Goal: Find specific page/section: Find specific page/section

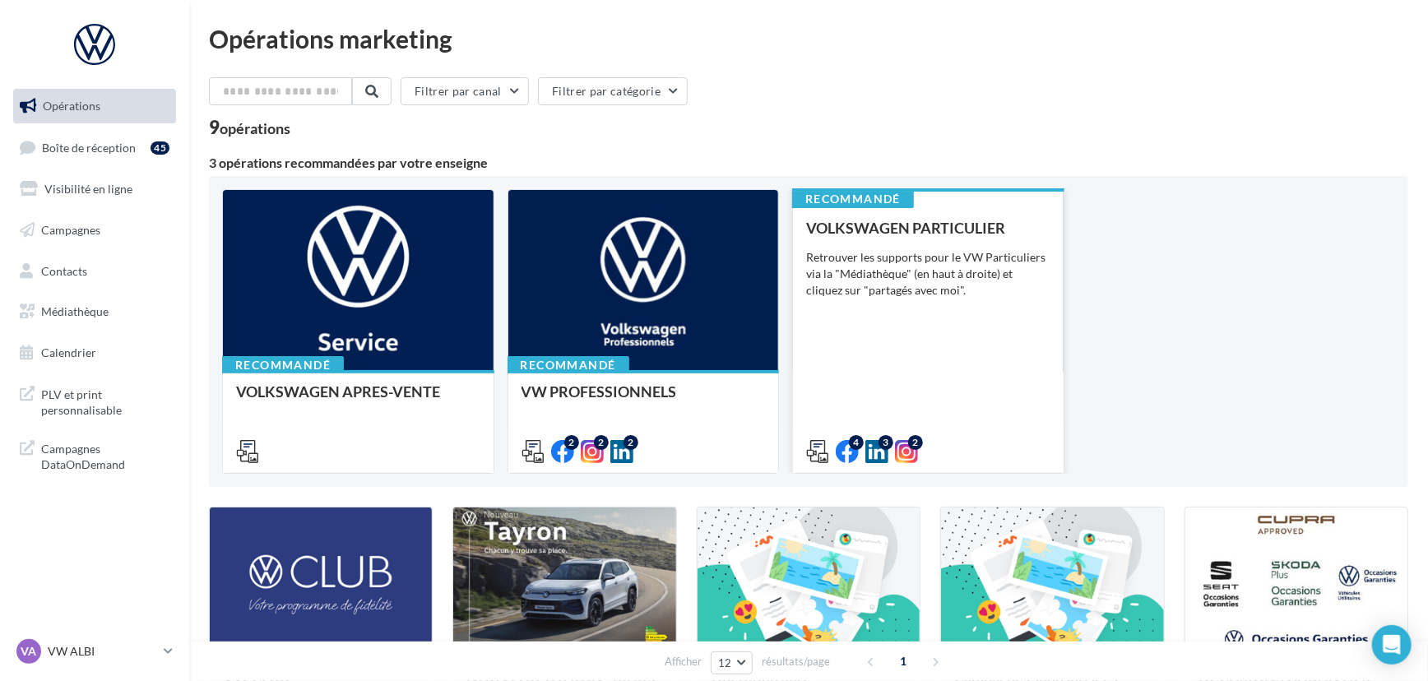
click at [1036, 296] on div "Retrouver les supports pour le VW Particuliers via la "Médiathèque" (en haut à …" at bounding box center [928, 273] width 244 height 49
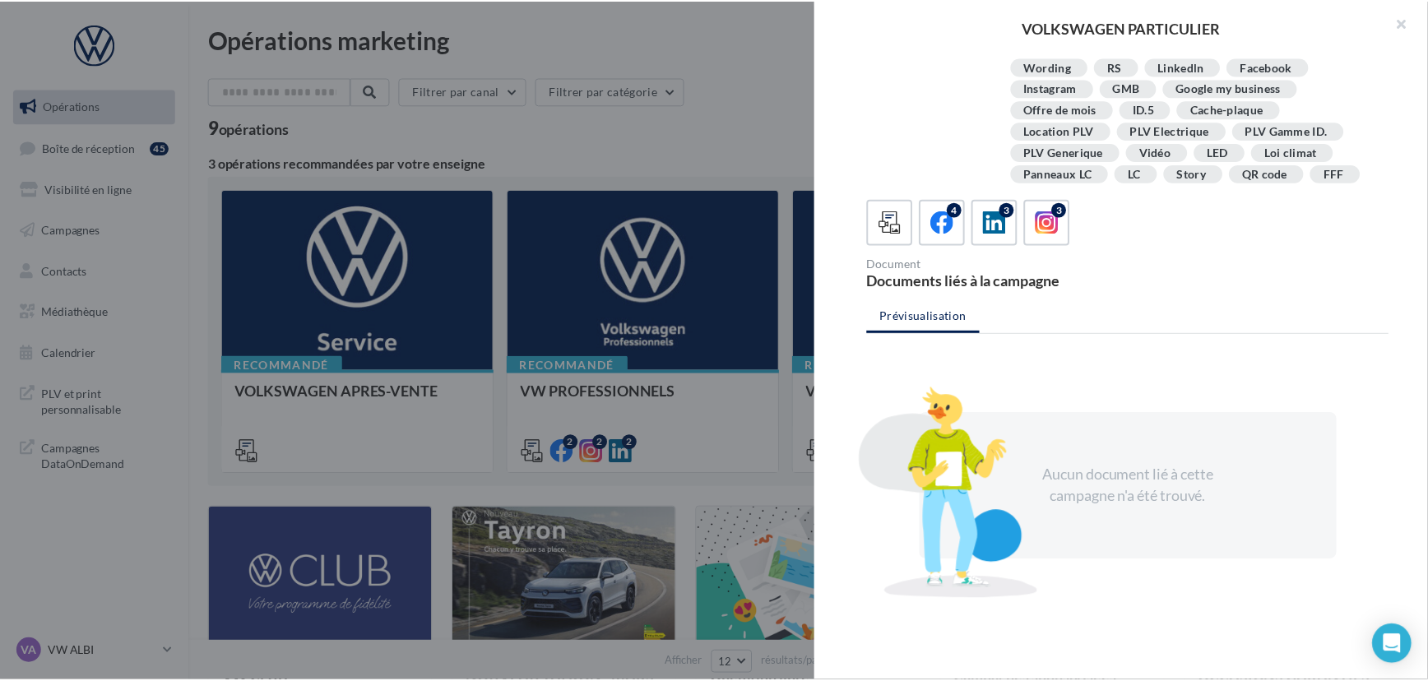
scroll to position [266, 0]
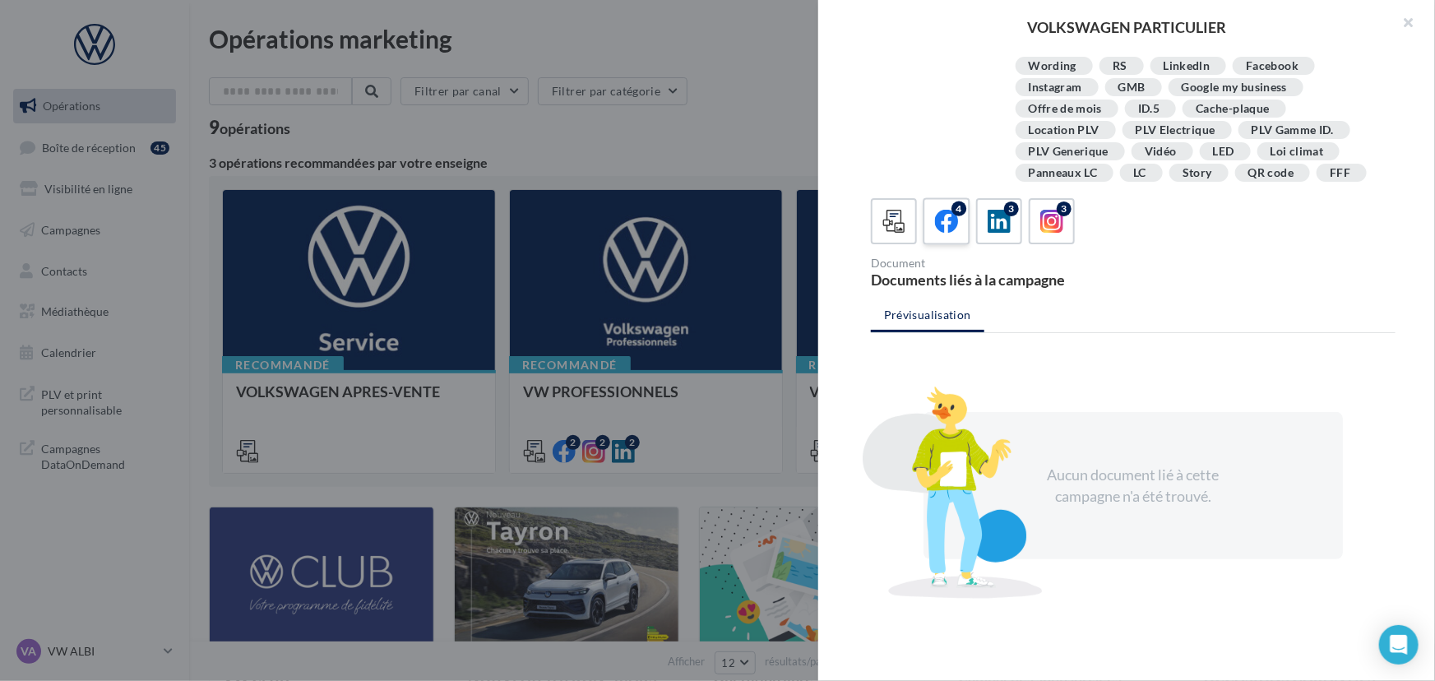
click at [948, 231] on icon at bounding box center [947, 222] width 24 height 24
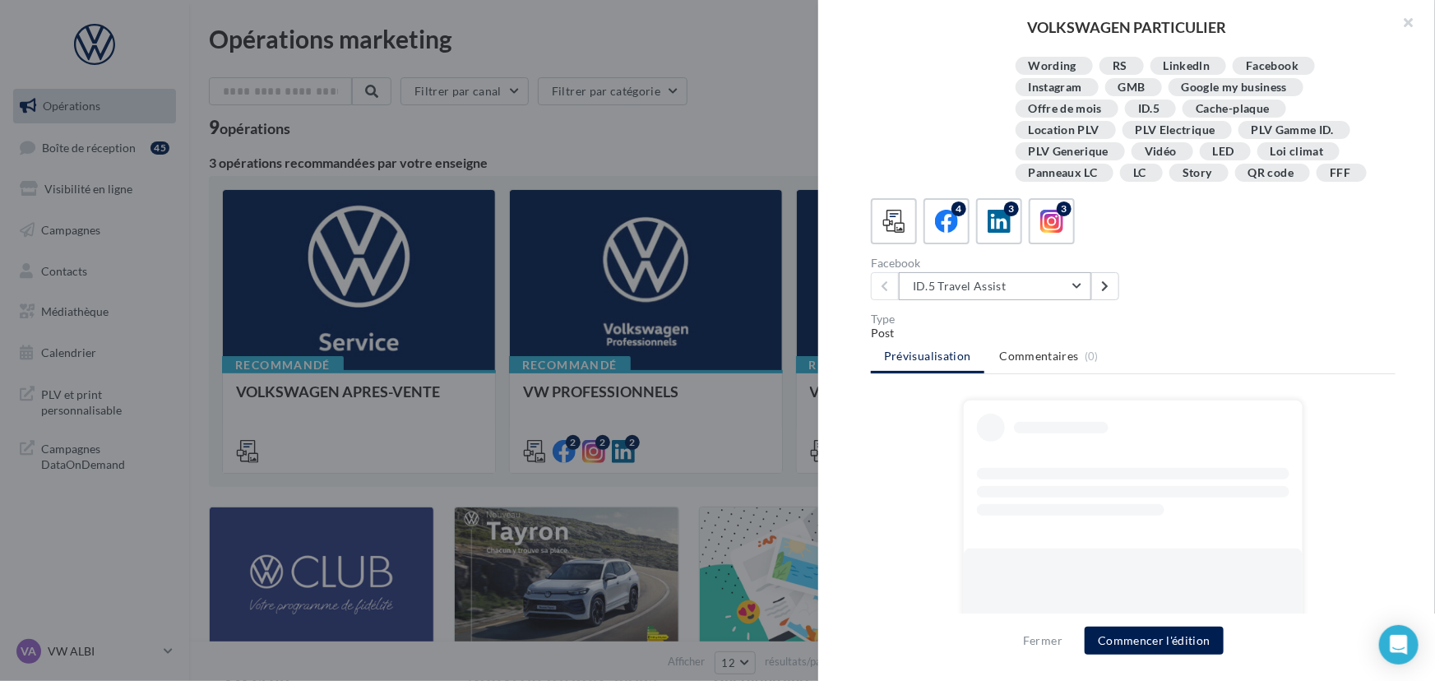
click at [1002, 276] on button "ID.5 Travel Assist" at bounding box center [995, 286] width 192 height 28
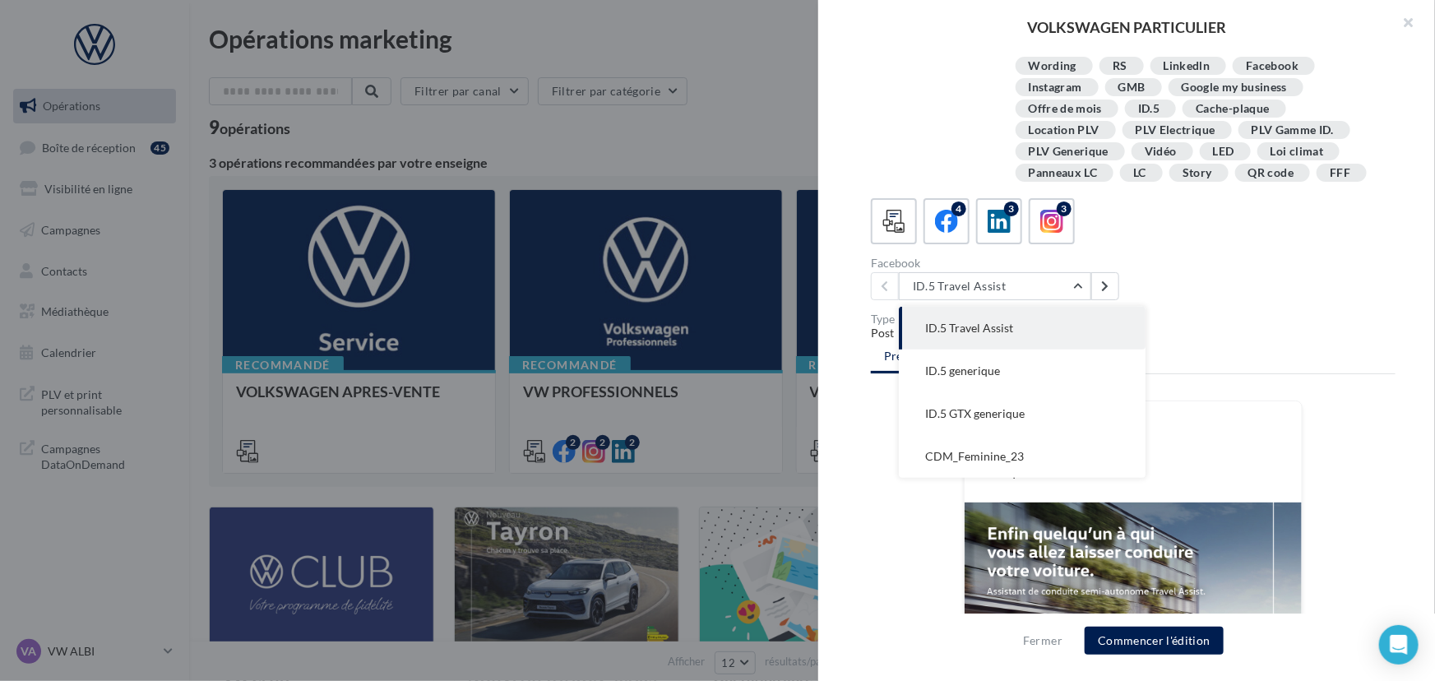
click at [990, 192] on div "Description Retrouver les supports pour le VW Particuliers via la "Médiathèque"…" at bounding box center [1133, 341] width 630 height 574
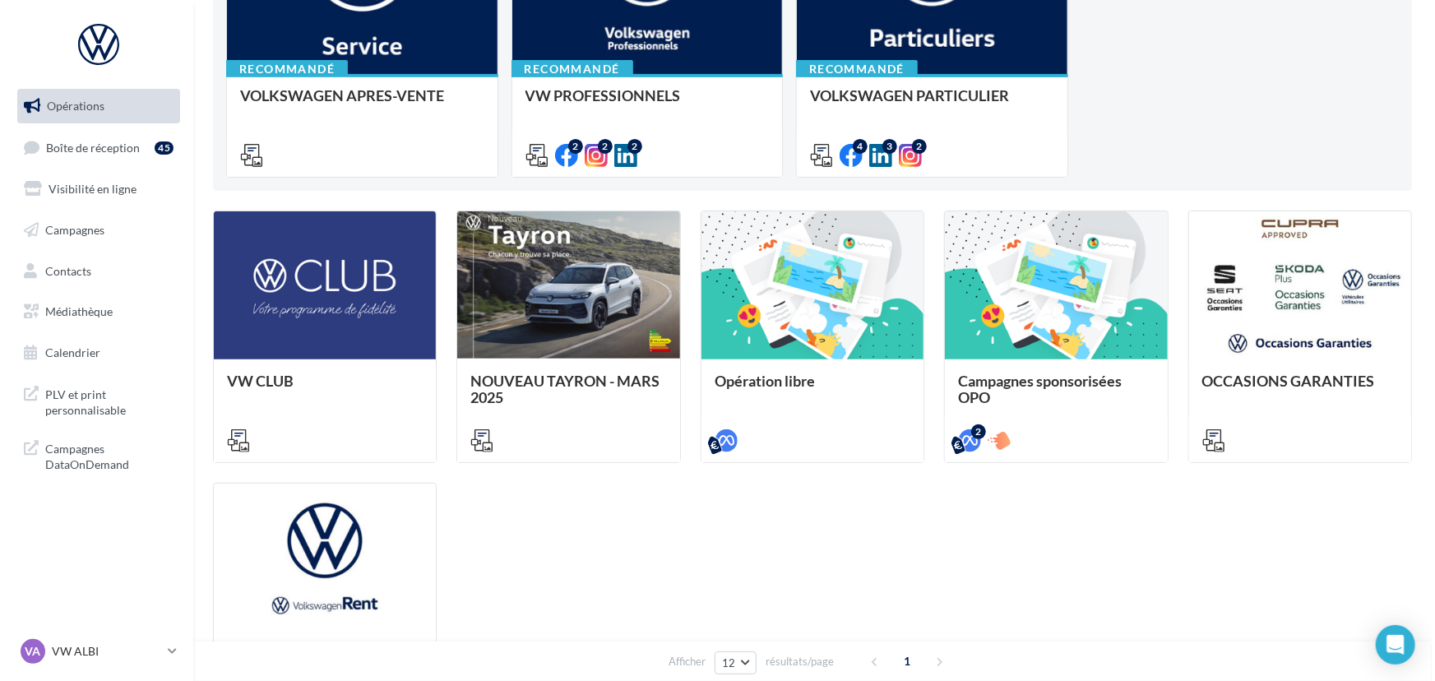
scroll to position [0, 0]
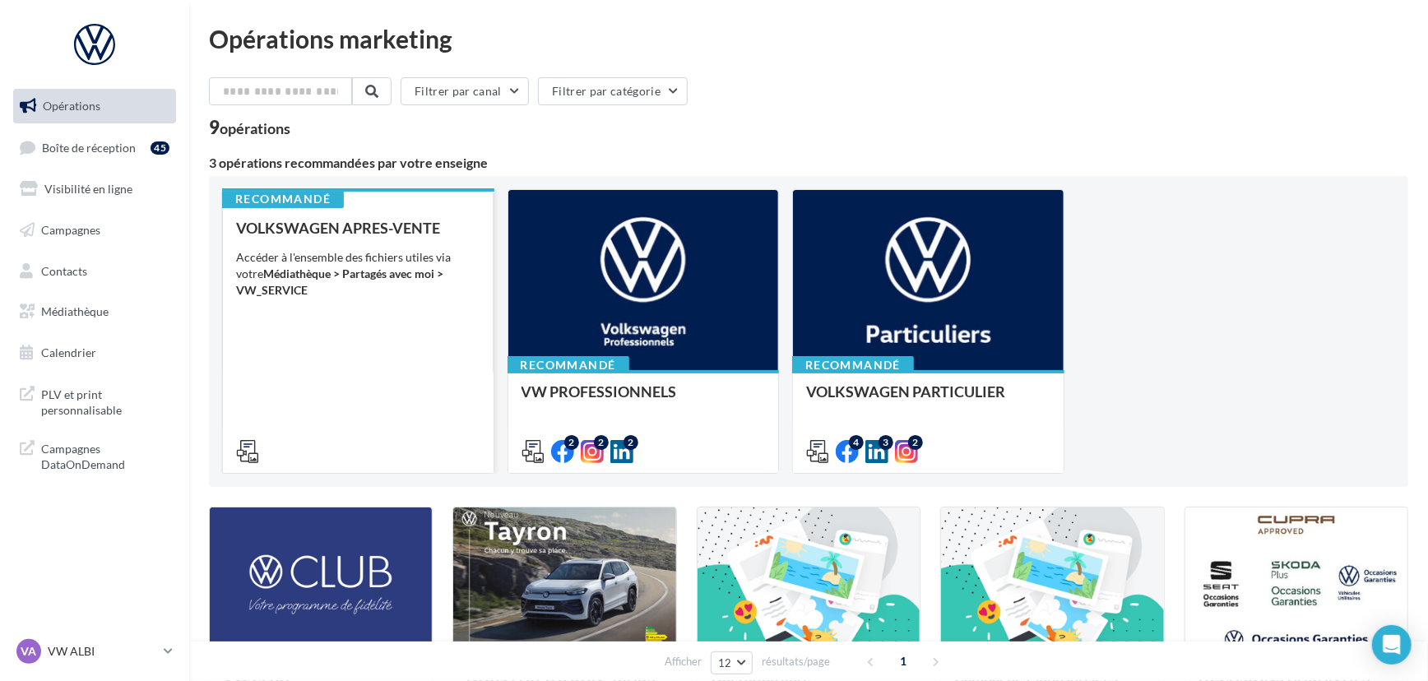
click at [368, 358] on div "VOLKSWAGEN APRES-VENTE Accéder à l'ensemble des fichiers utiles via votre Média…" at bounding box center [358, 339] width 244 height 239
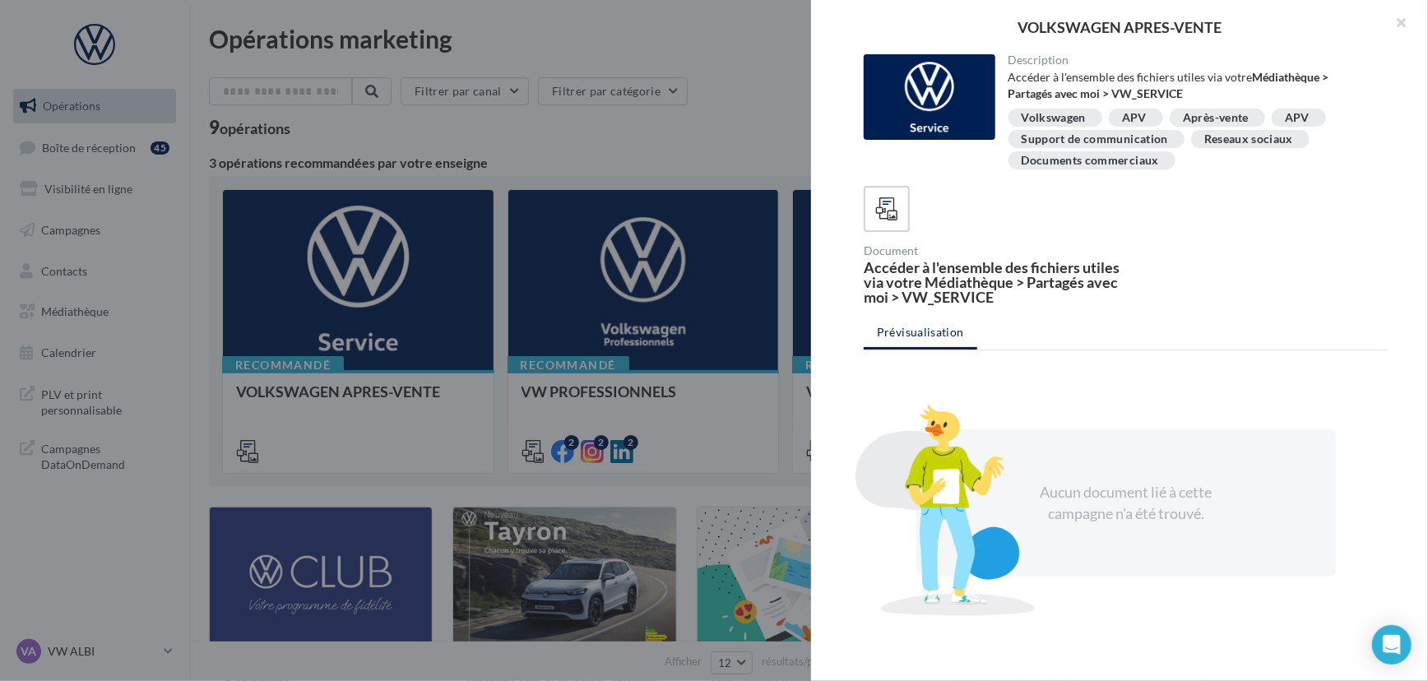
click at [741, 322] on div at bounding box center [714, 340] width 1428 height 681
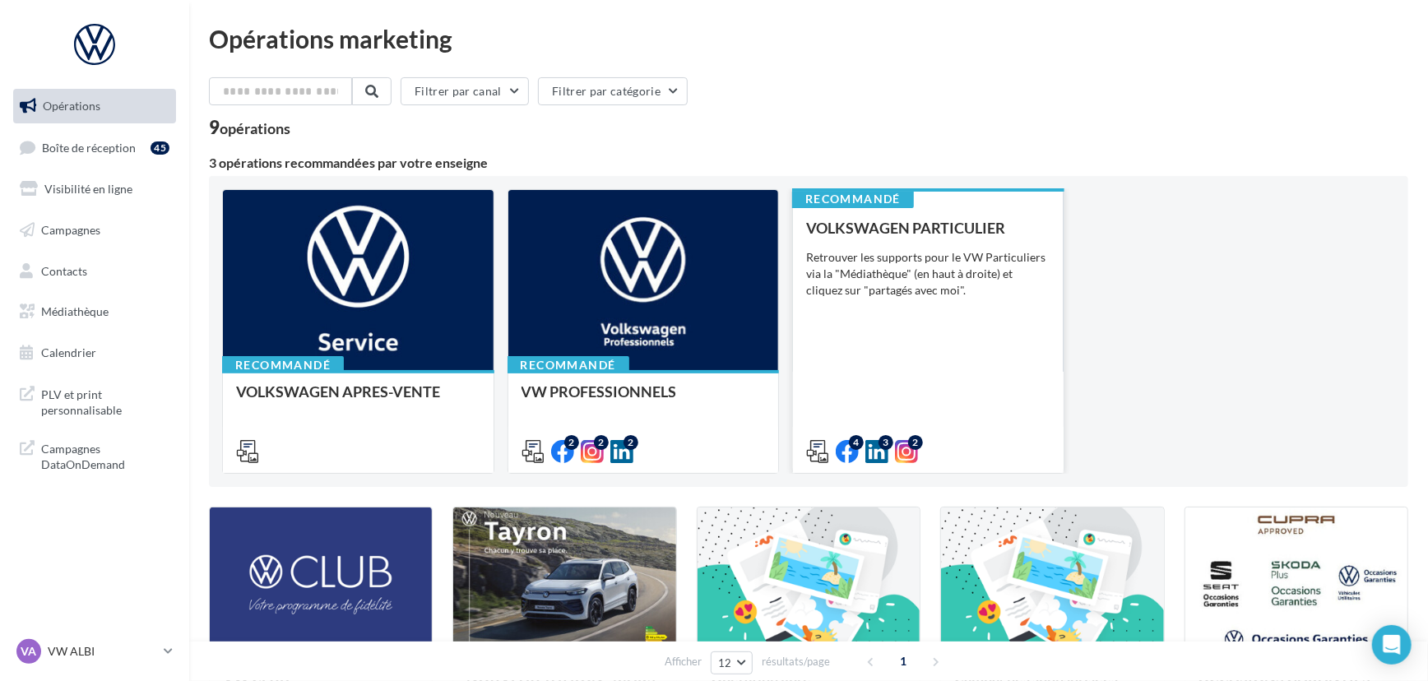
click at [872, 318] on div "VOLKSWAGEN PARTICULIER Retrouver les supports pour le VW Particuliers via la "M…" at bounding box center [928, 339] width 244 height 239
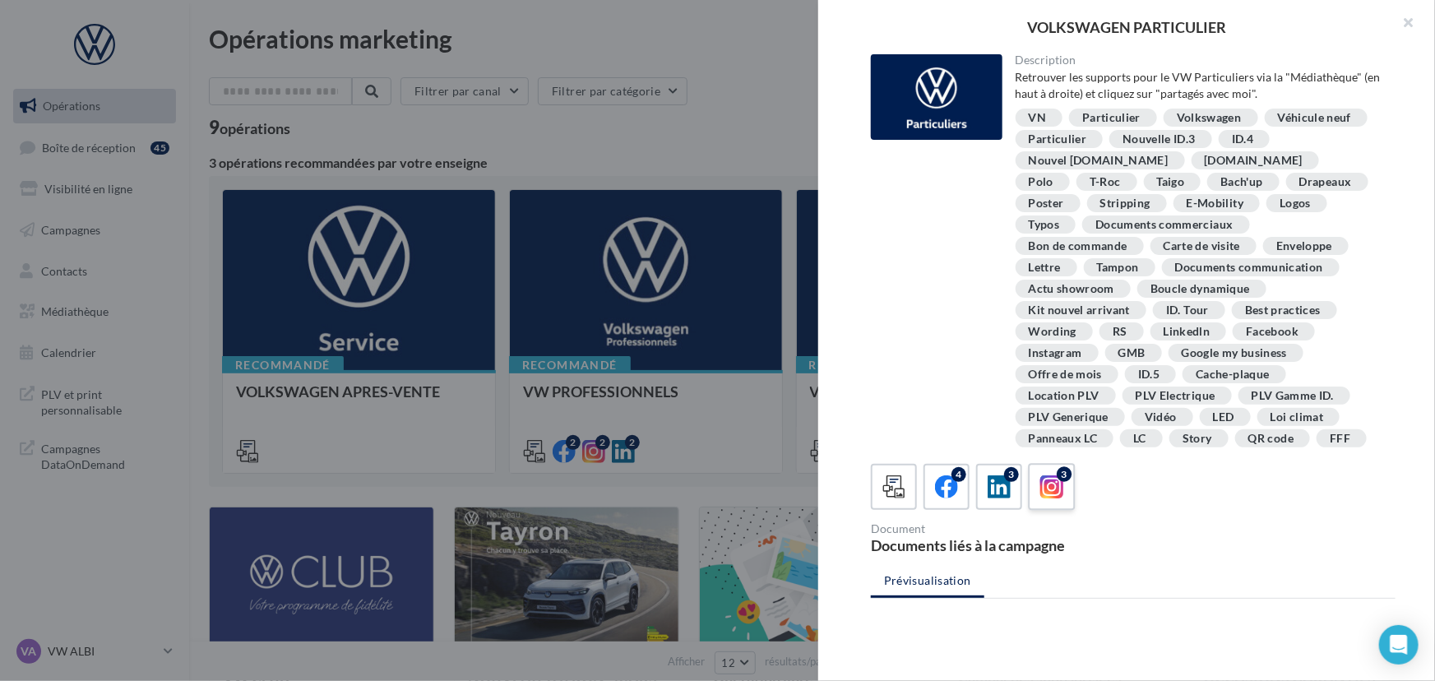
click at [1051, 483] on icon at bounding box center [1052, 487] width 24 height 24
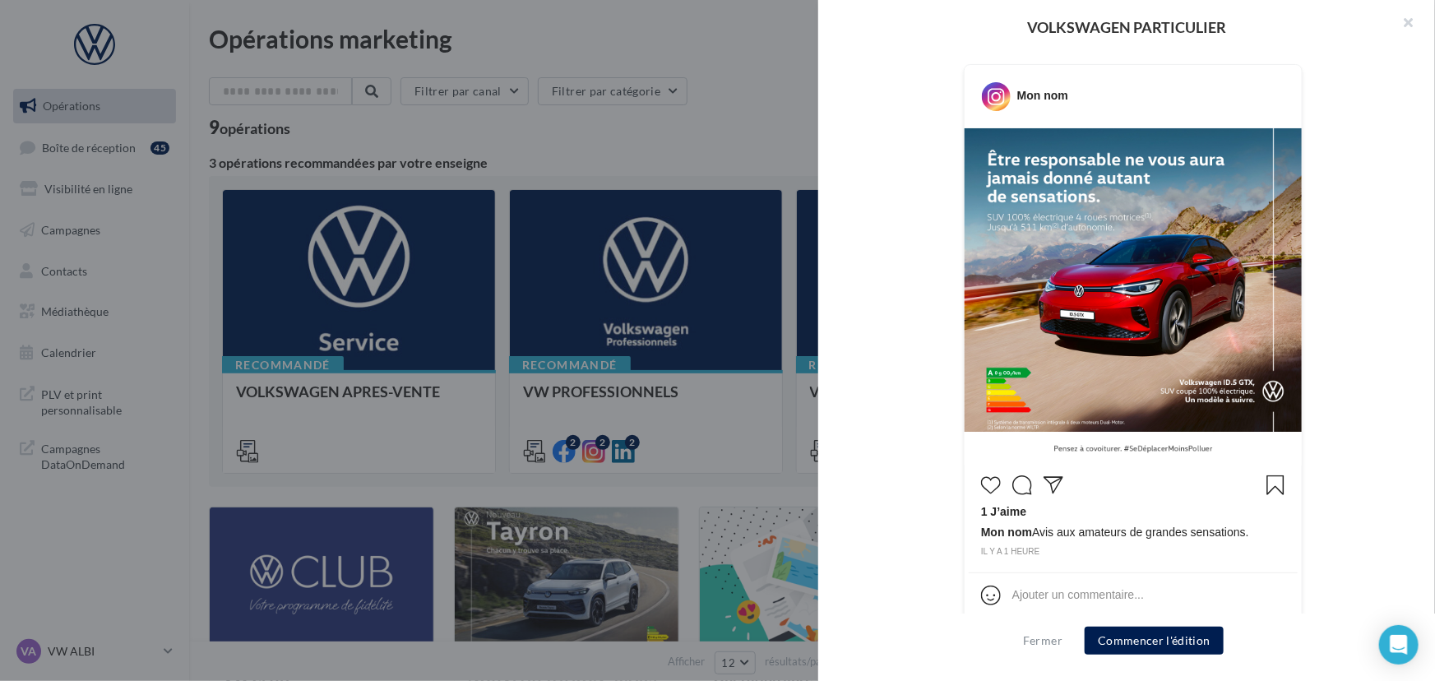
scroll to position [601, 0]
